Goal: Find contact information: Find contact information

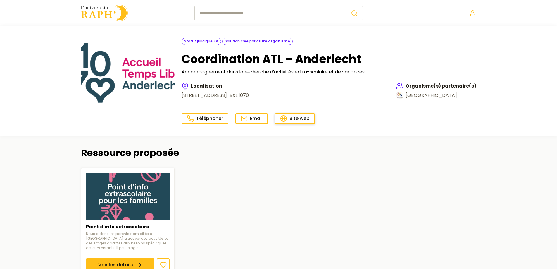
click at [294, 118] on span "Site web" at bounding box center [299, 118] width 20 height 7
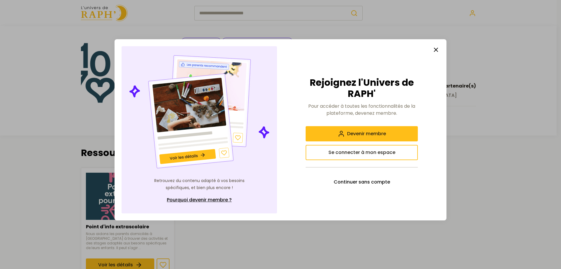
click at [438, 49] on icon "button" at bounding box center [436, 49] width 7 height 7
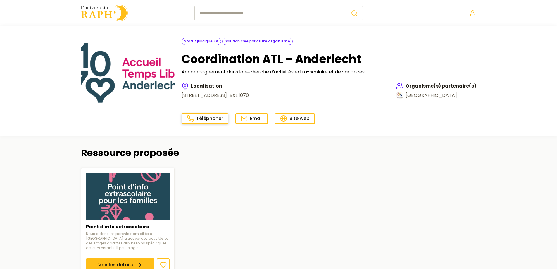
click at [206, 119] on span "Téléphoner" at bounding box center [209, 118] width 27 height 7
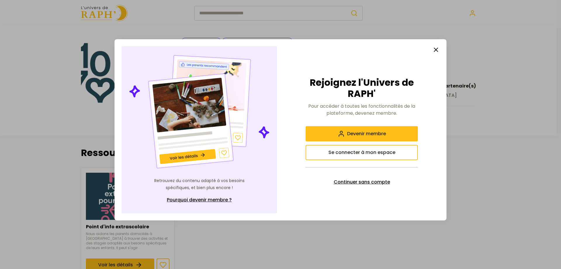
click at [369, 181] on span "Continuer sans compte" at bounding box center [362, 181] width 56 height 7
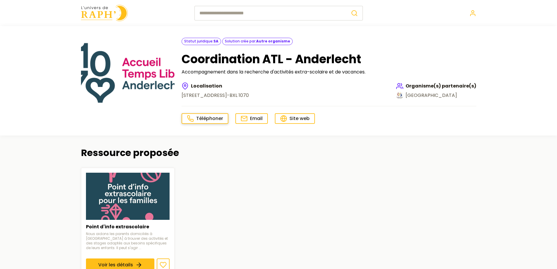
click at [199, 118] on span "Téléphoner" at bounding box center [209, 118] width 27 height 7
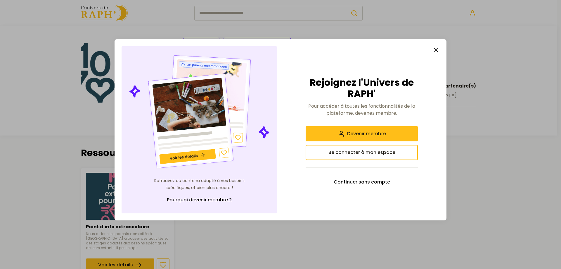
click at [347, 180] on span "Continuer sans compte" at bounding box center [362, 181] width 56 height 7
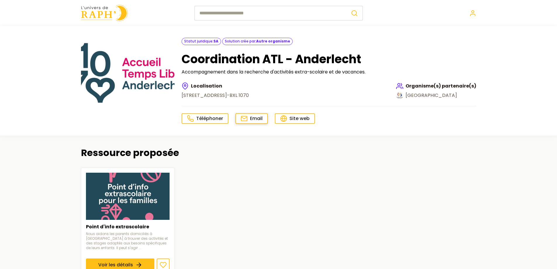
click at [246, 118] on icon at bounding box center [244, 118] width 7 height 7
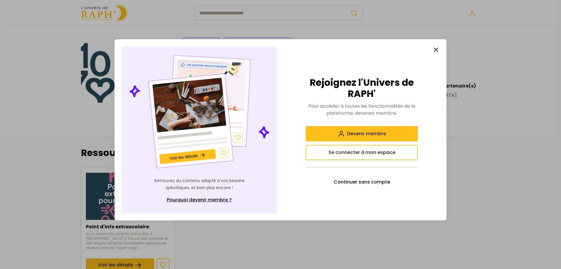
click at [436, 47] on icon "button" at bounding box center [436, 49] width 7 height 7
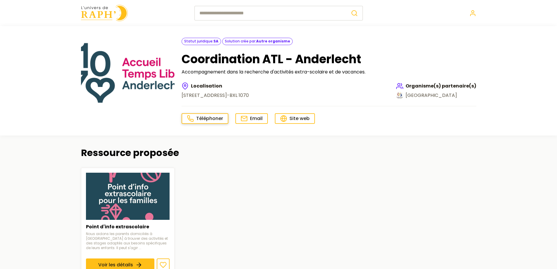
click at [200, 119] on span "Téléphoner" at bounding box center [209, 118] width 27 height 7
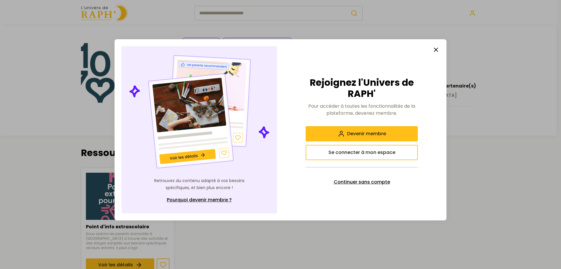
click at [368, 180] on span "Continuer sans compte" at bounding box center [362, 181] width 56 height 7
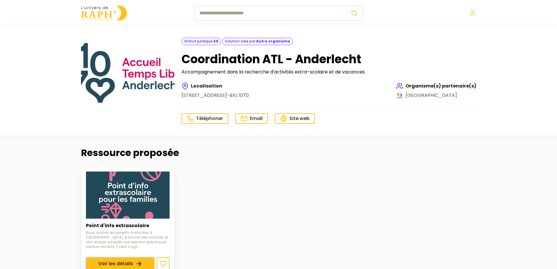
scroll to position [131, 0]
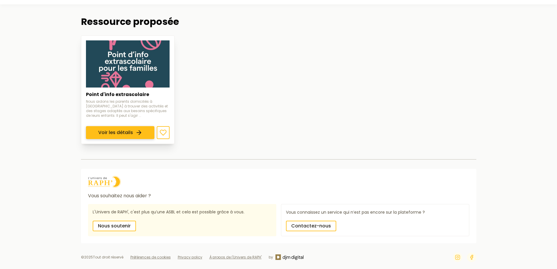
click at [111, 126] on link "Voir les détails" at bounding box center [120, 132] width 68 height 13
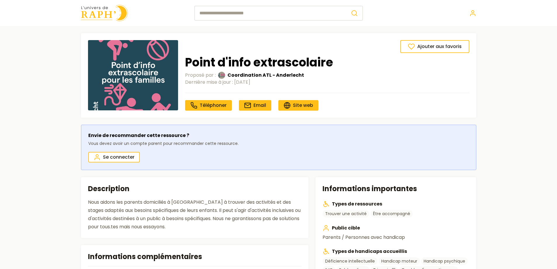
click at [111, 134] on p "Envie de recommander cette ressource ?" at bounding box center [163, 135] width 150 height 7
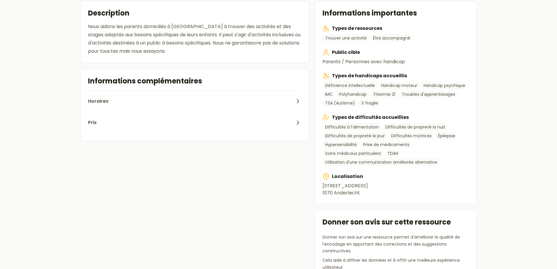
scroll to position [146, 0]
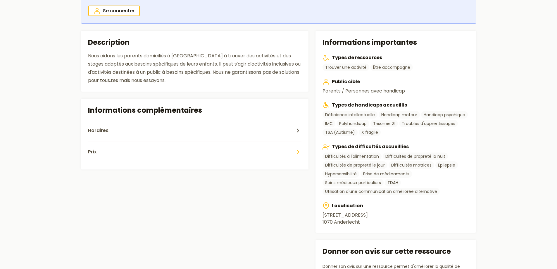
click at [293, 152] on button "Prix" at bounding box center [195, 151] width 214 height 21
click at [295, 130] on icon "button" at bounding box center [297, 130] width 7 height 7
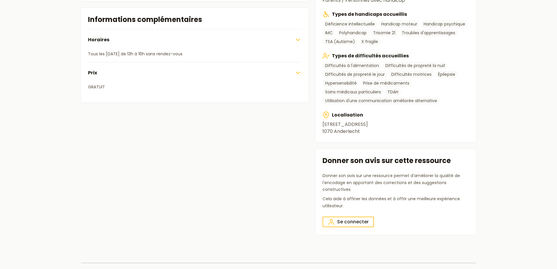
scroll to position [77, 0]
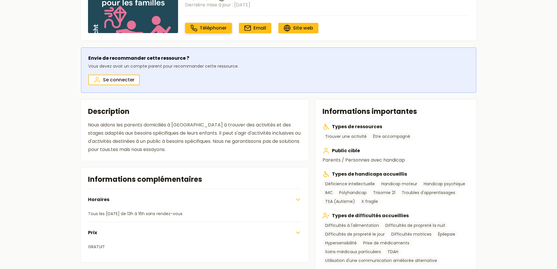
click at [207, 28] on span "Téléphoner" at bounding box center [213, 28] width 27 height 7
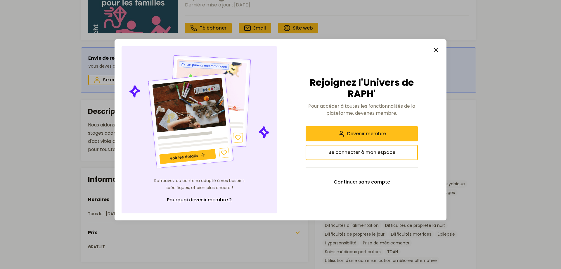
drag, startPoint x: 437, startPoint y: 50, endPoint x: 432, endPoint y: 49, distance: 5.0
click at [436, 50] on icon "button" at bounding box center [436, 49] width 7 height 7
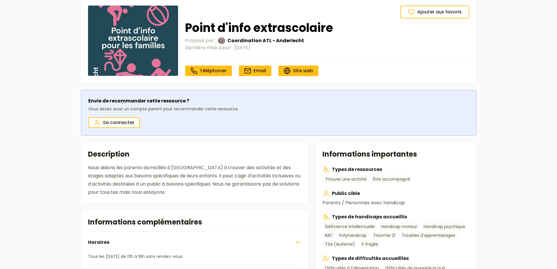
scroll to position [0, 0]
